Goal: Find specific page/section: Find specific page/section

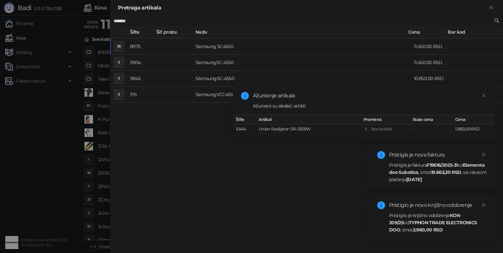
click at [422, 177] on strong "[DATE]" at bounding box center [413, 180] width 15 height 6
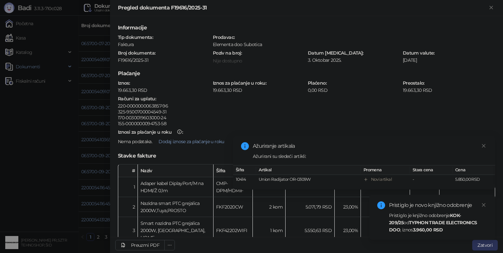
click at [489, 246] on button "Zatvori" at bounding box center [485, 245] width 26 height 10
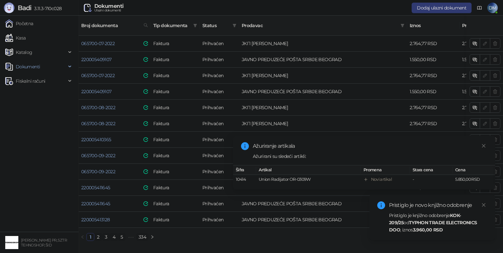
click at [431, 221] on strong "TYPHON TRADE ELECTRONICS DOO" at bounding box center [433, 226] width 88 height 13
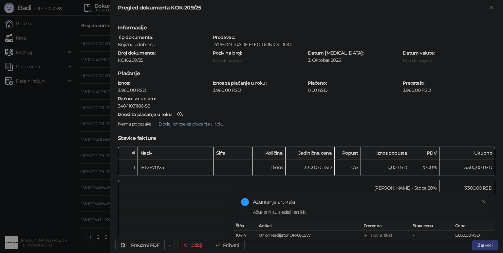
click at [491, 240] on div "Ažuriranje artikala Ažurirani su sledeći artikli: Šifra Artikal Promena Stara c…" at bounding box center [364, 216] width 262 height 48
click at [487, 247] on button "Zatvori" at bounding box center [485, 245] width 26 height 10
